Goal: Task Accomplishment & Management: Manage account settings

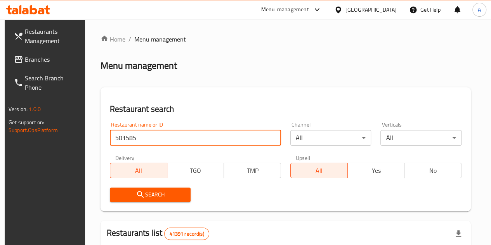
type input "501585"
click button "Search" at bounding box center [150, 194] width 81 height 14
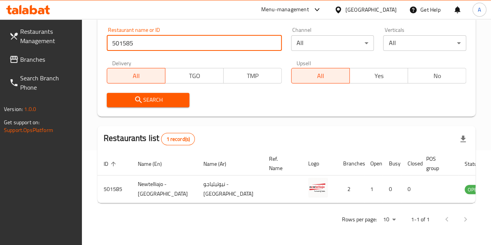
scroll to position [111, 0]
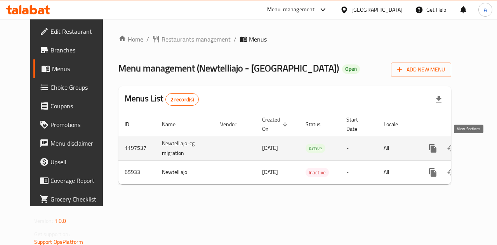
click at [484, 151] on icon "enhanced table" at bounding box center [488, 148] width 9 height 9
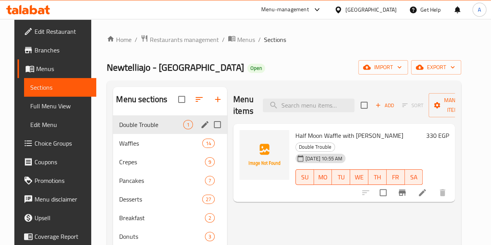
click at [200, 129] on icon "edit" at bounding box center [204, 124] width 9 height 9
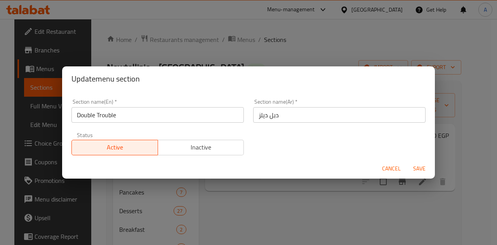
click at [133, 114] on input "Double Trouble" at bounding box center [157, 115] width 172 height 16
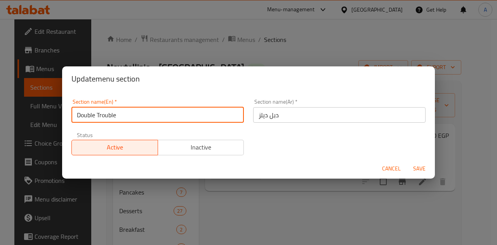
click at [133, 114] on input "Double Trouble" at bounding box center [157, 115] width 172 height 16
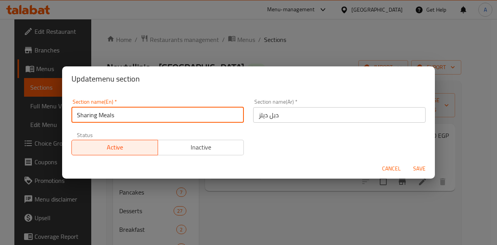
type input "Sharing Meals"
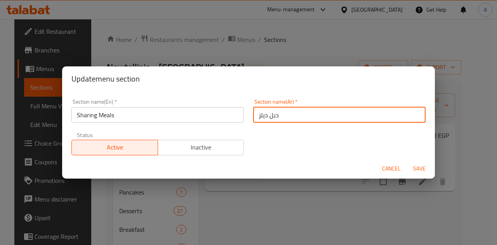
click at [263, 115] on input "دبل ديلز" at bounding box center [339, 115] width 172 height 16
type input "وجبات للمشاركه"
click at [419, 165] on span "Save" at bounding box center [419, 169] width 19 height 10
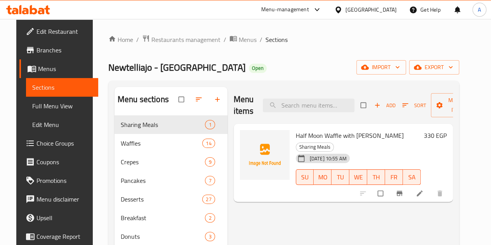
click at [237, 127] on div at bounding box center [265, 163] width 56 height 72
click at [109, 40] on link "Home" at bounding box center [120, 39] width 25 height 9
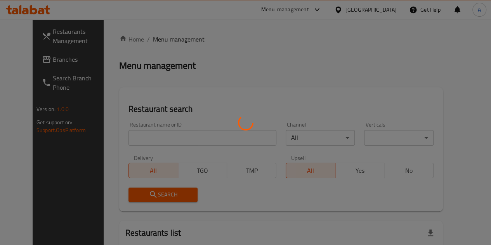
click at [155, 137] on div at bounding box center [245, 122] width 491 height 245
click at [147, 137] on div at bounding box center [245, 122] width 491 height 245
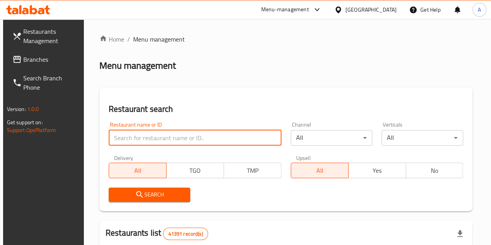
click at [144, 137] on input "search" at bounding box center [195, 138] width 173 height 16
type input "672121"
click button "Search" at bounding box center [149, 194] width 81 height 14
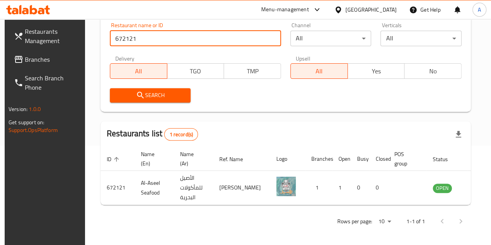
scroll to position [111, 0]
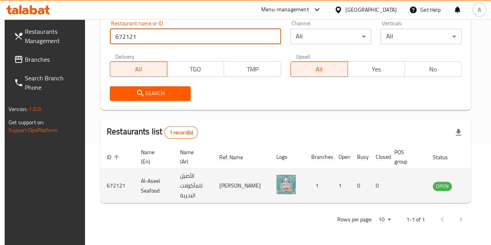
click at [473, 182] on icon "enhanced table" at bounding box center [477, 185] width 9 height 9
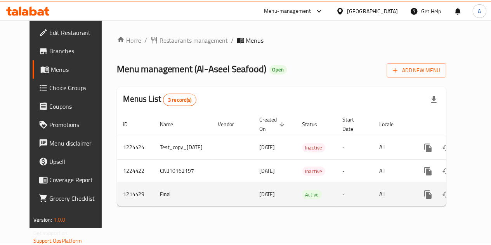
scroll to position [0, 16]
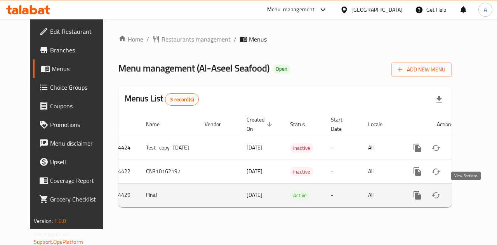
click at [469, 200] on link "enhanced table" at bounding box center [473, 195] width 19 height 19
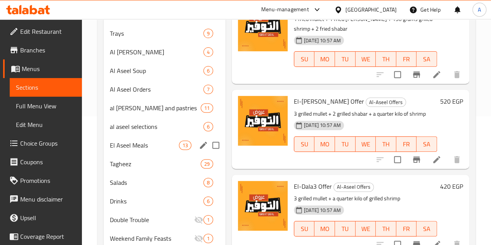
scroll to position [90, 0]
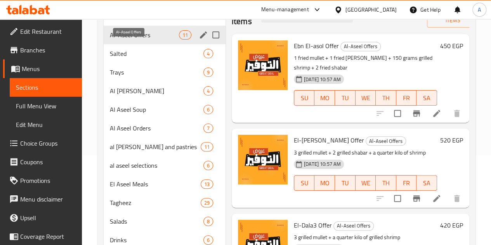
click at [144, 40] on span "Al-Aseel Offers" at bounding box center [144, 34] width 69 height 9
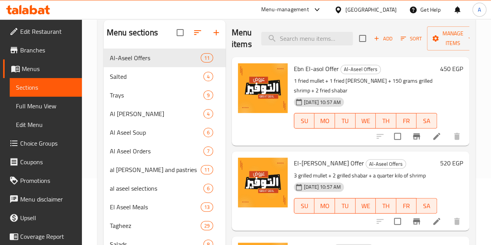
scroll to position [51, 0]
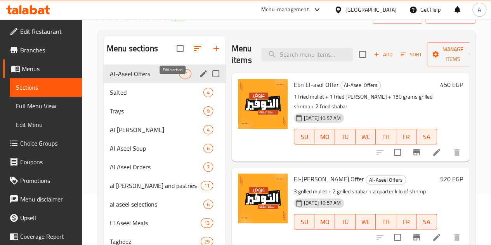
click at [199, 78] on icon "edit" at bounding box center [203, 73] width 9 height 9
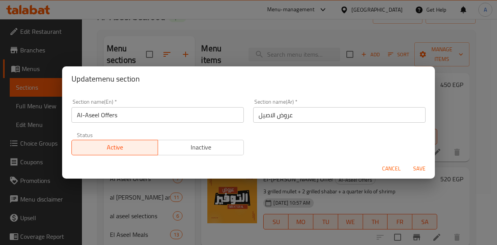
click at [189, 113] on input "Al-Aseel Offers" at bounding box center [157, 115] width 172 height 16
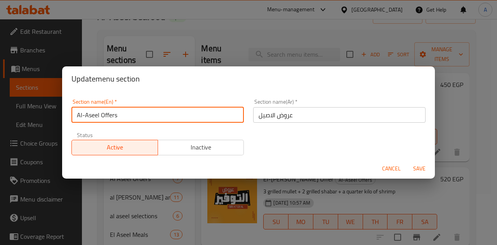
click at [189, 113] on input "Al-Aseel Offers" at bounding box center [157, 115] width 172 height 16
type input "س"
click at [313, 111] on input "عروض الاصيل" at bounding box center [339, 115] width 172 height 16
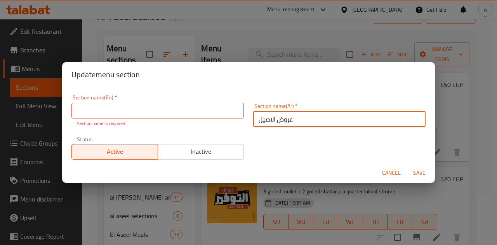
click at [313, 111] on input "عروض الاصيل" at bounding box center [339, 119] width 172 height 16
type input "وجبات"
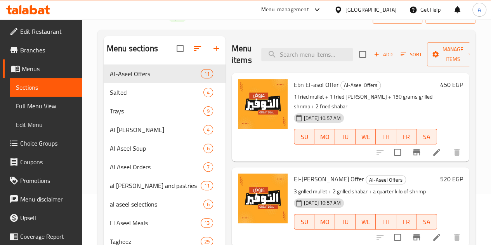
click at [335, 142] on button "TU" at bounding box center [345, 137] width 21 height 16
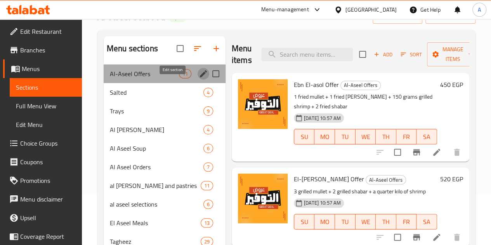
click at [200, 77] on icon "edit" at bounding box center [203, 73] width 7 height 7
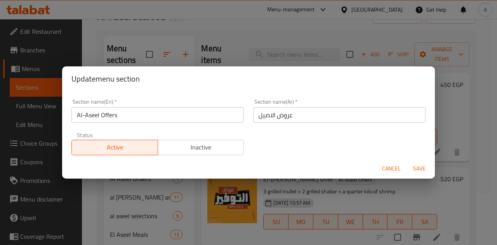
click at [307, 113] on input "عروض الاصيل" at bounding box center [339, 115] width 172 height 16
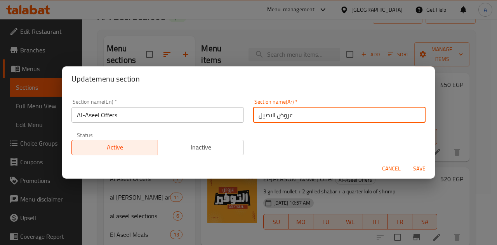
click at [307, 113] on input "عروض الاصيل" at bounding box center [339, 115] width 172 height 16
type input "وج"
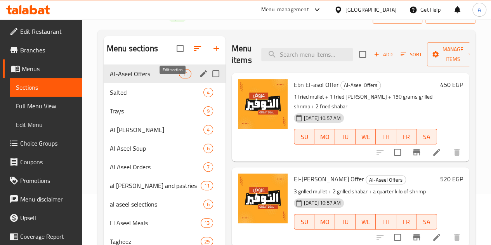
click at [199, 78] on icon "edit" at bounding box center [203, 73] width 9 height 9
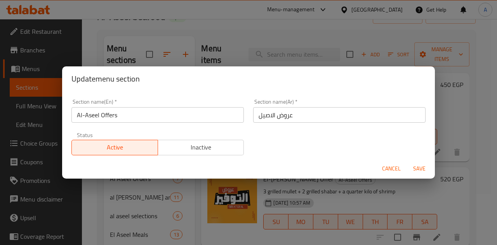
click at [302, 114] on input "عروض الاصيل" at bounding box center [339, 115] width 172 height 16
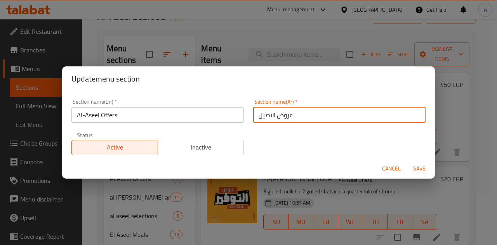
click at [302, 114] on input "عروض الاصيل" at bounding box center [339, 115] width 172 height 16
type input "وجبات لل"
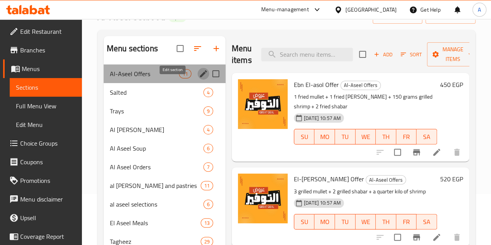
click at [200, 77] on icon "edit" at bounding box center [203, 73] width 7 height 7
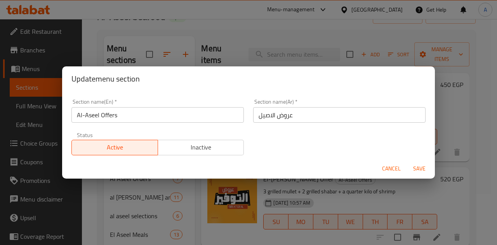
click at [325, 102] on div "Section name(Ar)   * عروض الاصيل Section name(Ar) *" at bounding box center [339, 111] width 172 height 24
click at [324, 110] on input "عروض الاصيل" at bounding box center [339, 115] width 172 height 16
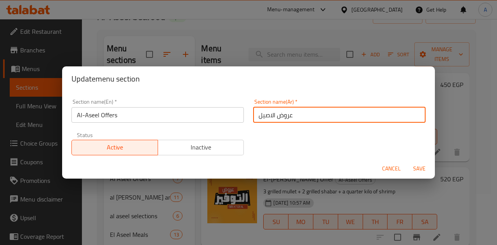
click at [324, 110] on input "عروض الاصيل" at bounding box center [339, 115] width 172 height 16
type input "وجبات للمشاركه"
click at [143, 117] on input "Al-Aseel Offers" at bounding box center [157, 115] width 172 height 16
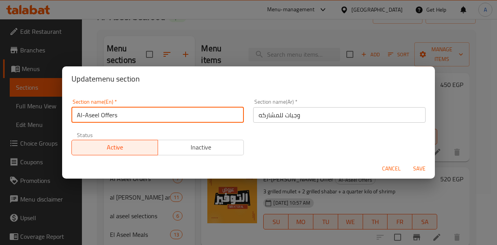
click at [143, 117] on input "Al-Aseel Offers" at bounding box center [157, 115] width 172 height 16
type input "Sharing Meals"
click at [419, 169] on span "Save" at bounding box center [419, 169] width 19 height 10
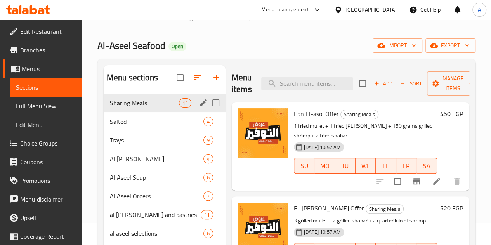
scroll to position [0, 0]
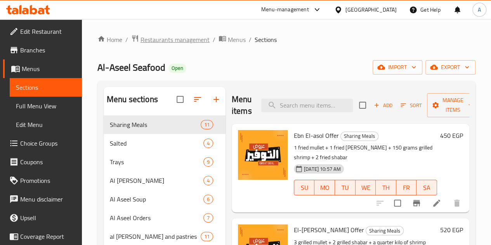
click at [174, 38] on span "Restaurants management" at bounding box center [174, 39] width 69 height 9
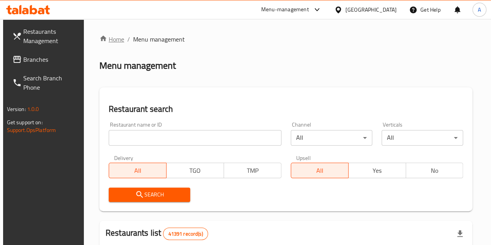
click at [116, 36] on link "Home" at bounding box center [111, 39] width 25 height 9
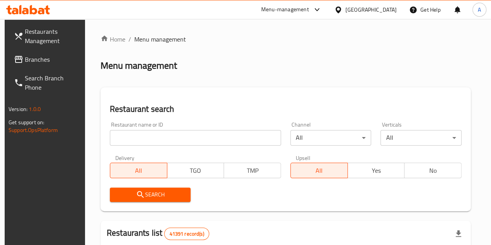
click at [152, 127] on div "Restaurant name or ID Restaurant name or ID" at bounding box center [195, 134] width 171 height 24
click at [158, 138] on input "search" at bounding box center [195, 138] width 171 height 16
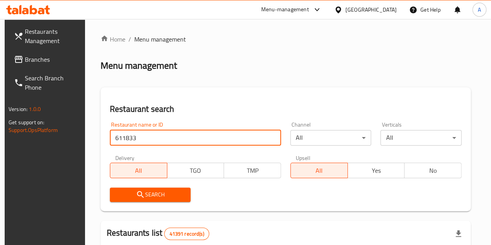
type input "611833"
click button "Search" at bounding box center [150, 194] width 81 height 14
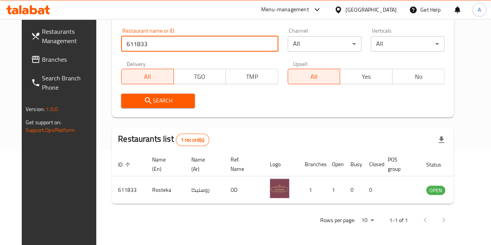
scroll to position [95, 0]
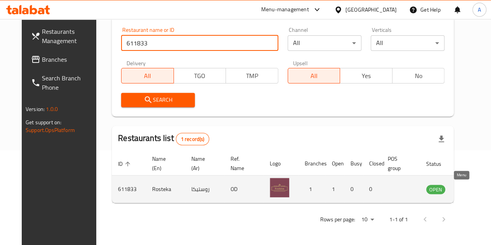
click at [467, 187] on icon "enhanced table" at bounding box center [471, 188] width 9 height 9
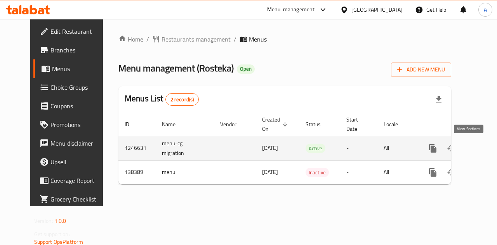
click at [485, 147] on icon "enhanced table" at bounding box center [488, 148] width 7 height 7
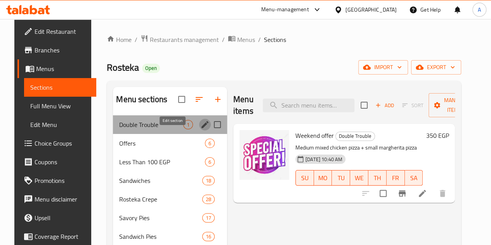
click at [200, 129] on icon "edit" at bounding box center [204, 124] width 9 height 9
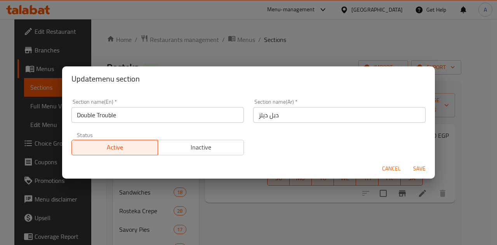
click at [275, 115] on input "دبل ديلز" at bounding box center [339, 115] width 172 height 16
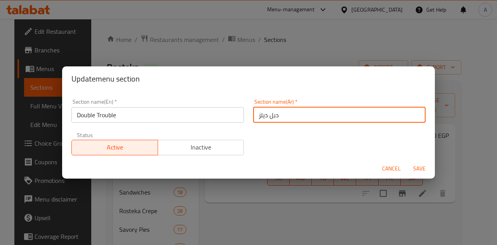
click at [275, 115] on input "دبل ديلز" at bounding box center [339, 115] width 172 height 16
type input "وج"
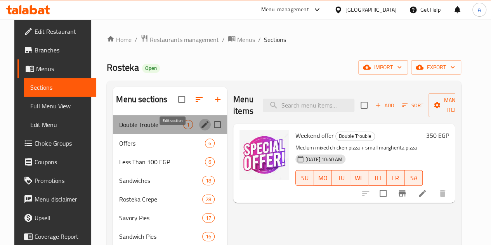
click at [201, 128] on icon "edit" at bounding box center [204, 124] width 7 height 7
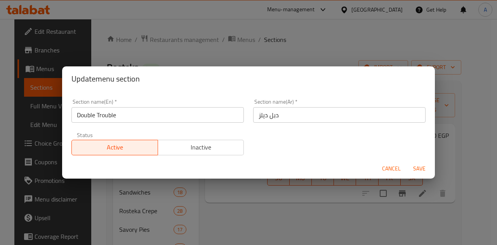
click at [293, 106] on div "Section name(Ar)   * دبل ديلز Section name(Ar) *" at bounding box center [339, 111] width 172 height 24
click at [295, 119] on input "دبل ديلز" at bounding box center [339, 115] width 172 height 16
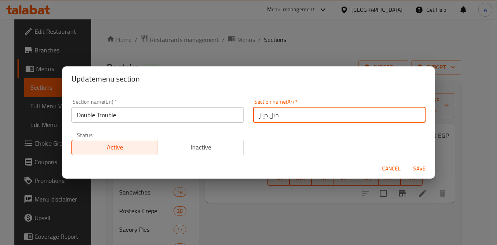
click at [295, 119] on input "دبل ديلز" at bounding box center [339, 115] width 172 height 16
type input "وجبات للمشاركه"
click at [119, 116] on input "Double Trouble" at bounding box center [157, 115] width 172 height 16
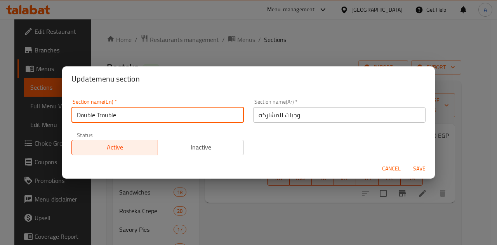
click at [119, 116] on input "Double Trouble" at bounding box center [157, 115] width 172 height 16
type input "Sharing Meals"
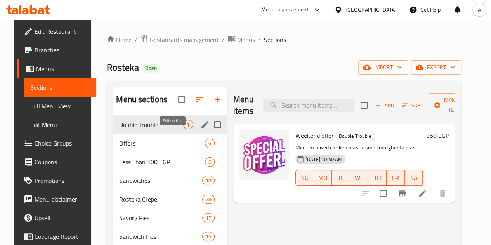
click at [200, 129] on icon "edit" at bounding box center [204, 124] width 9 height 9
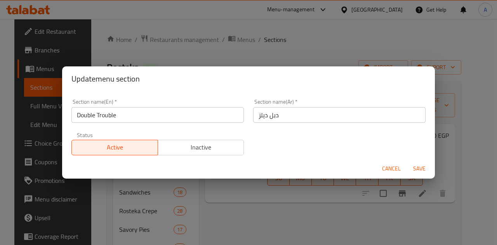
click at [185, 117] on input "Double Trouble" at bounding box center [157, 115] width 172 height 16
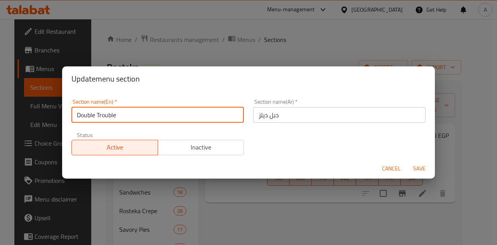
click at [185, 117] on input "Double Trouble" at bounding box center [157, 115] width 172 height 16
type input "Sharing Meals"
click at [289, 117] on input "دبل ديلز" at bounding box center [339, 115] width 172 height 16
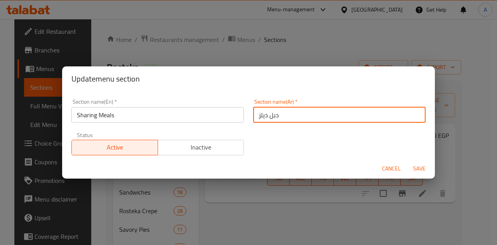
click at [289, 117] on input "دبل ديلز" at bounding box center [339, 115] width 172 height 16
type input "وجبات للمشاركه"
click at [419, 165] on span "Save" at bounding box center [419, 169] width 19 height 10
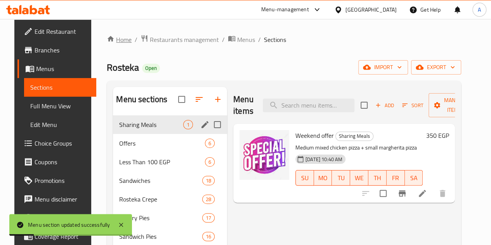
click at [116, 39] on link "Home" at bounding box center [119, 39] width 25 height 9
